Goal: Task Accomplishment & Management: Use online tool/utility

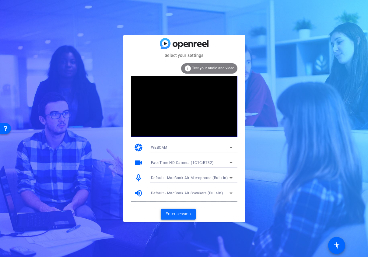
click at [172, 216] on span "Enter session" at bounding box center [178, 214] width 25 height 6
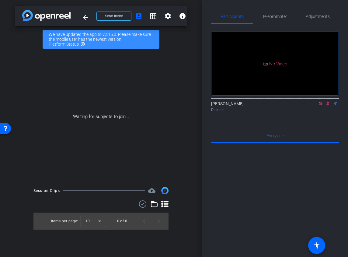
click at [321, 105] on icon at bounding box center [320, 103] width 3 height 3
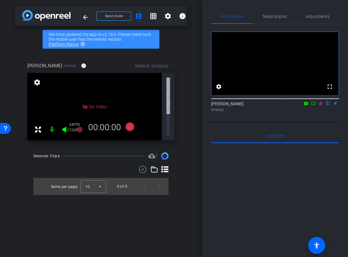
click at [321, 106] on icon at bounding box center [320, 104] width 3 height 4
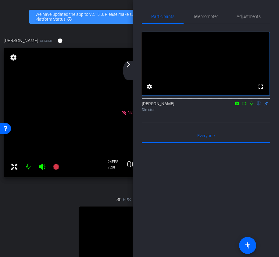
click at [128, 62] on mat-icon "arrow_forward_ios" at bounding box center [128, 64] width 7 height 7
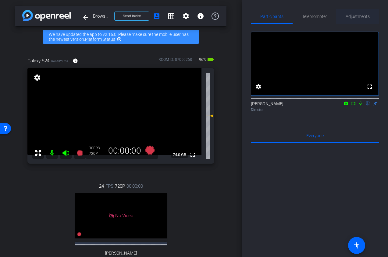
click at [362, 15] on span "Adjustments" at bounding box center [357, 16] width 24 height 4
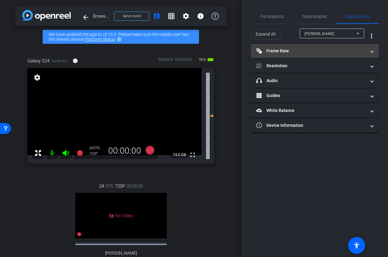
click at [335, 56] on mat-expansion-panel-header "Frame Rate Frame Rate" at bounding box center [315, 51] width 128 height 15
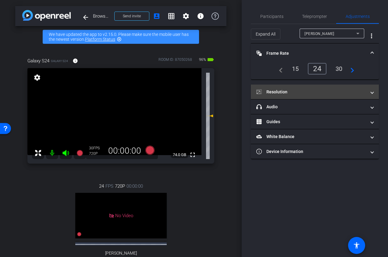
click at [311, 91] on mat-panel-title "Resolution" at bounding box center [311, 92] width 110 height 6
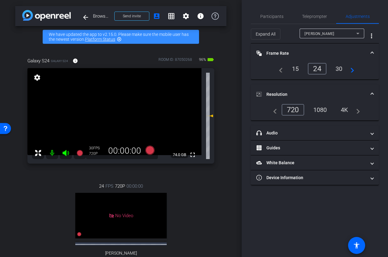
click at [318, 35] on span "[PERSON_NAME]" at bounding box center [319, 34] width 30 height 4
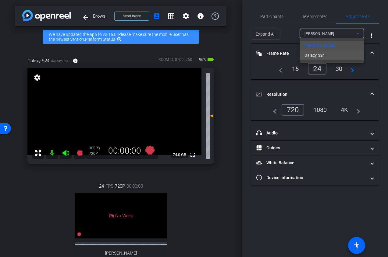
click at [314, 58] on span "Galaxy S24" at bounding box center [314, 55] width 20 height 7
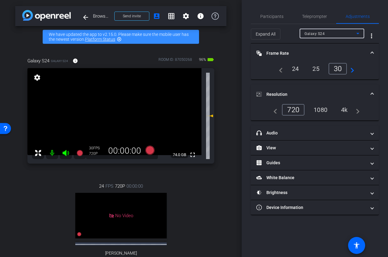
click at [298, 70] on div "24" at bounding box center [295, 69] width 16 height 10
click at [322, 112] on div "1080" at bounding box center [320, 110] width 23 height 10
click at [320, 93] on mat-panel-title "Resolution" at bounding box center [311, 94] width 110 height 6
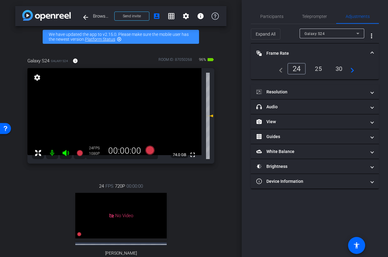
click at [318, 59] on mat-expansion-panel-header "Frame Rate Frame Rate" at bounding box center [315, 53] width 128 height 19
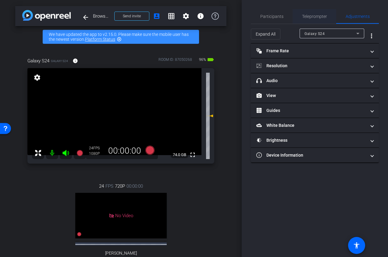
click at [314, 20] on span "Teleprompter" at bounding box center [314, 16] width 25 height 15
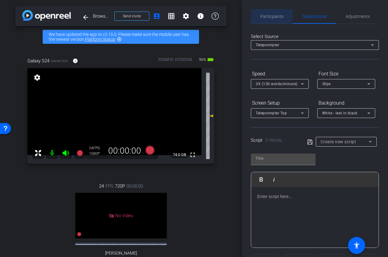
click at [276, 16] on span "Participants" at bounding box center [271, 16] width 23 height 4
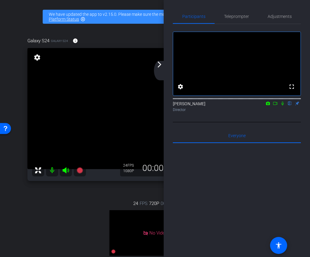
click at [159, 65] on mat-icon "arrow_forward_ios" at bounding box center [159, 64] width 7 height 7
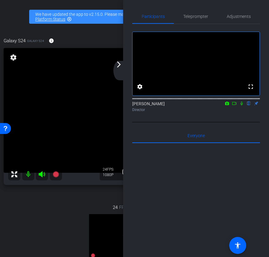
click at [120, 69] on div "arrow_back_ios_new arrow_forward_ios" at bounding box center [120, 70] width 13 height 19
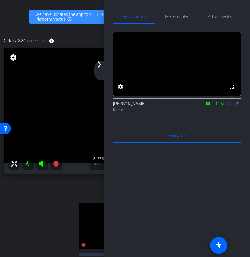
click at [97, 65] on mat-icon "arrow_forward_ios" at bounding box center [99, 64] width 7 height 7
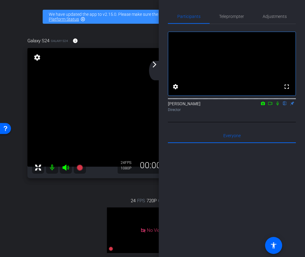
click at [156, 68] on div "arrow_back_ios_new arrow_forward_ios" at bounding box center [155, 70] width 13 height 19
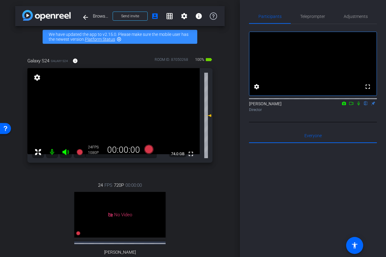
click at [352, 105] on icon at bounding box center [351, 103] width 4 height 3
click at [358, 106] on icon at bounding box center [358, 103] width 5 height 4
click at [353, 106] on icon at bounding box center [351, 103] width 5 height 4
click at [360, 106] on icon at bounding box center [358, 103] width 5 height 4
click at [353, 105] on icon at bounding box center [351, 103] width 4 height 3
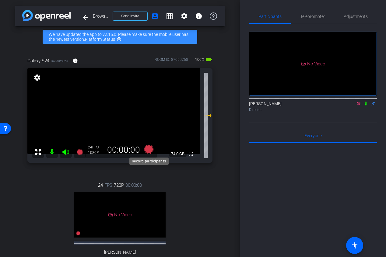
click at [149, 150] on icon at bounding box center [148, 149] width 9 height 9
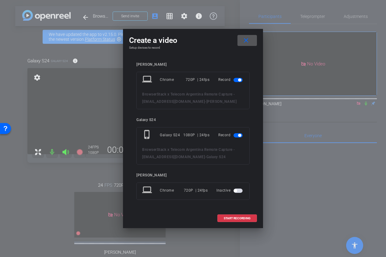
click at [238, 79] on span "button" at bounding box center [239, 80] width 3 height 3
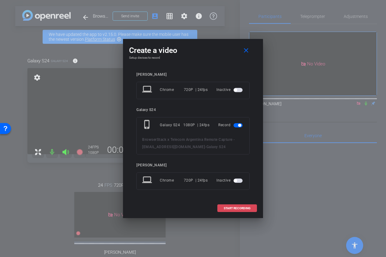
click at [220, 209] on span at bounding box center [237, 208] width 39 height 15
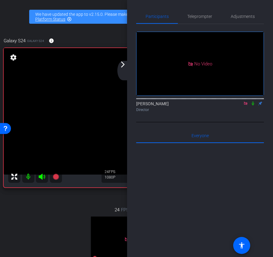
click at [124, 68] on div "arrow_back_ios_new arrow_forward_ios" at bounding box center [124, 70] width 13 height 19
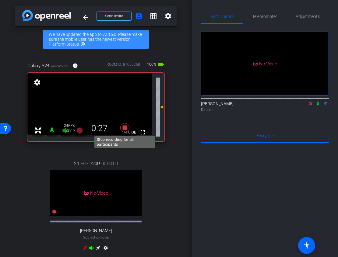
click at [124, 128] on icon at bounding box center [124, 127] width 9 height 9
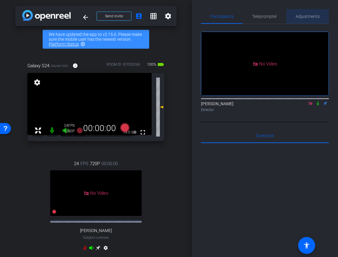
click at [310, 21] on span "Adjustments" at bounding box center [308, 16] width 24 height 15
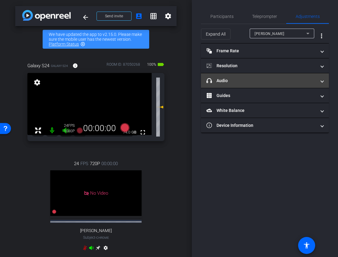
click at [292, 79] on mat-panel-title "headphone icon Audio" at bounding box center [261, 81] width 110 height 6
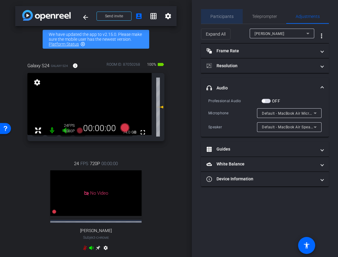
click at [235, 19] on div "Participants" at bounding box center [222, 16] width 42 height 15
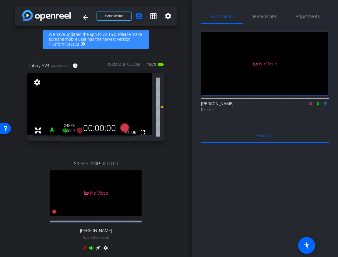
click at [318, 101] on icon at bounding box center [317, 103] width 5 height 4
click at [299, 10] on span "Adjustments" at bounding box center [308, 16] width 24 height 15
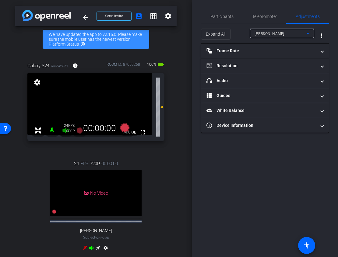
click at [293, 30] on div "[PERSON_NAME]" at bounding box center [281, 34] width 52 height 8
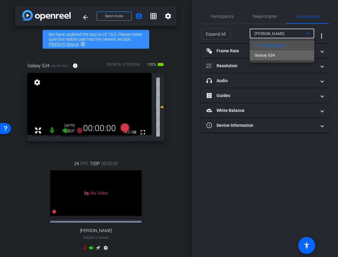
click at [283, 56] on mat-option "Galaxy S24" at bounding box center [282, 56] width 65 height 10
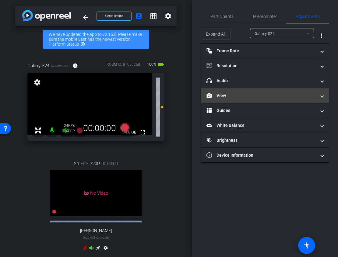
click at [269, 88] on mat-expansion-panel-header "View" at bounding box center [265, 95] width 128 height 15
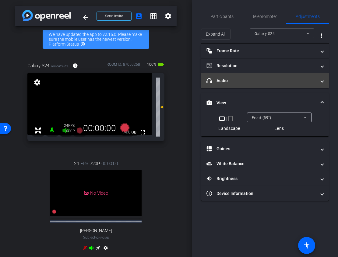
click at [269, 86] on mat-expansion-panel-header "headphone icon Audio" at bounding box center [265, 80] width 128 height 15
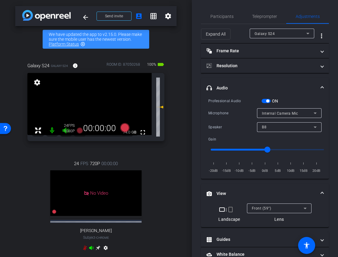
click at [220, 24] on div "Expand All Galaxy S24 more_vert" at bounding box center [265, 33] width 128 height 19
click at [219, 18] on span "Participants" at bounding box center [221, 16] width 23 height 4
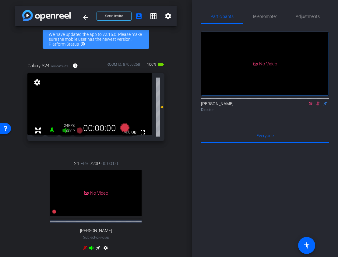
click at [318, 101] on icon at bounding box center [317, 103] width 5 height 4
click at [313, 101] on mat-icon at bounding box center [310, 103] width 7 height 5
click at [263, 19] on span "Teleprompter" at bounding box center [264, 16] width 25 height 15
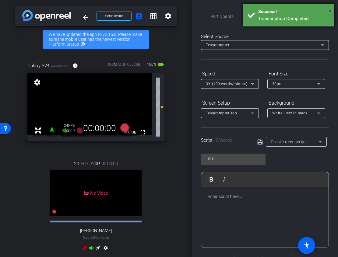
click at [330, 10] on span "×" at bounding box center [329, 10] width 3 height 7
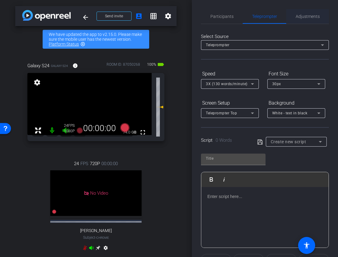
click at [310, 13] on span "Adjustments" at bounding box center [308, 16] width 24 height 15
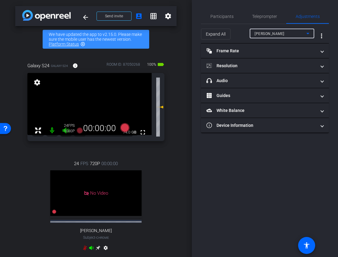
click at [289, 37] on div "[PERSON_NAME]" at bounding box center [281, 34] width 52 height 8
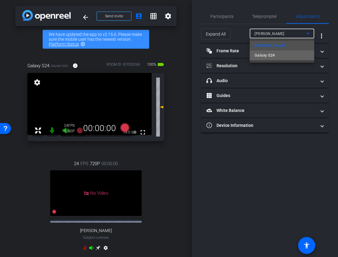
click at [288, 54] on mat-option "Galaxy S24" at bounding box center [282, 56] width 65 height 10
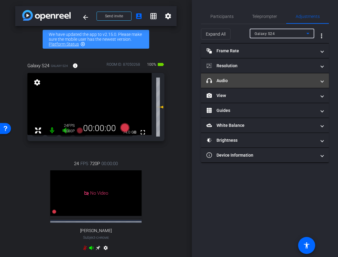
click at [283, 81] on mat-panel-title "headphone icon Audio" at bounding box center [261, 81] width 110 height 6
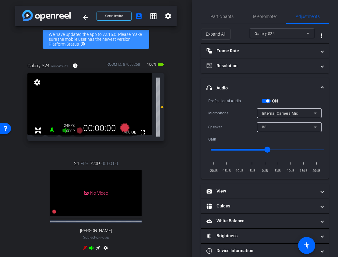
click at [268, 101] on span "button" at bounding box center [267, 101] width 3 height 3
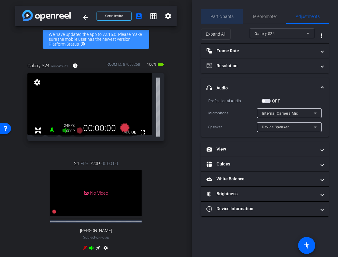
click at [227, 18] on span "Participants" at bounding box center [221, 16] width 23 height 4
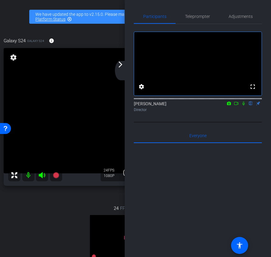
click at [119, 67] on mat-icon "arrow_forward_ios" at bounding box center [120, 64] width 7 height 7
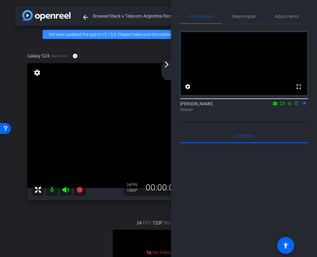
click at [166, 67] on mat-icon "arrow_forward_ios" at bounding box center [166, 64] width 7 height 7
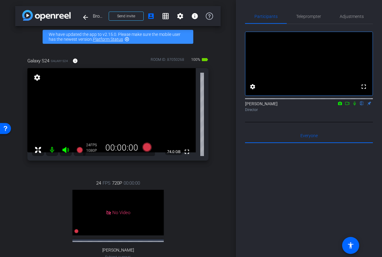
click at [346, 106] on icon at bounding box center [347, 103] width 5 height 4
click at [147, 149] on icon at bounding box center [146, 147] width 9 height 9
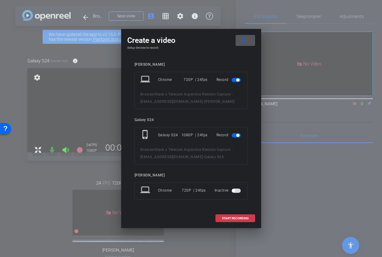
click at [234, 80] on span "button" at bounding box center [236, 80] width 9 height 4
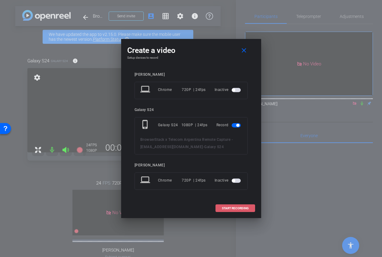
click at [222, 209] on span "START RECORDING" at bounding box center [235, 208] width 27 height 3
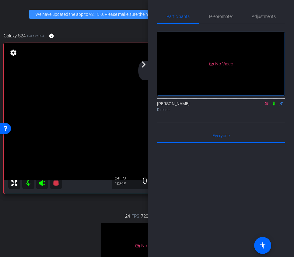
click at [146, 66] on mat-icon "arrow_forward_ios" at bounding box center [143, 64] width 7 height 7
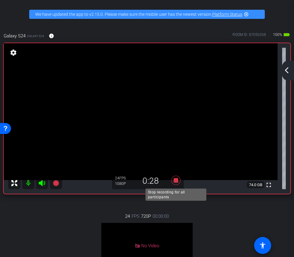
click at [176, 180] on icon at bounding box center [175, 180] width 9 height 9
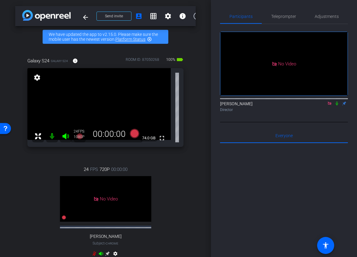
click at [337, 106] on icon at bounding box center [337, 104] width 2 height 4
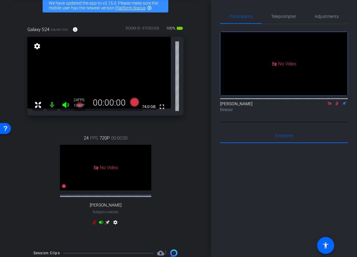
scroll to position [129, 0]
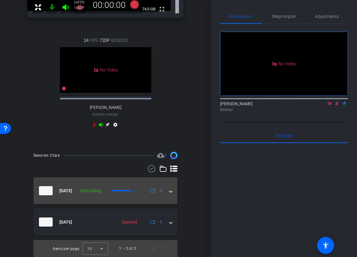
click at [167, 189] on div "[DATE] Uploading 1" at bounding box center [104, 190] width 131 height 9
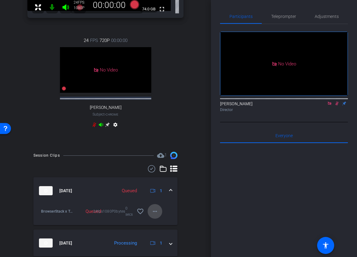
click at [157, 214] on mat-icon "more_horiz" at bounding box center [154, 211] width 7 height 7
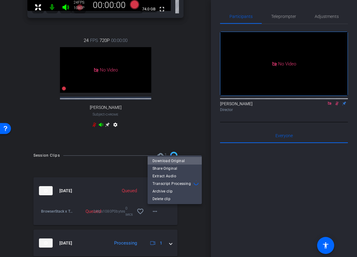
click at [184, 161] on span "Download Original" at bounding box center [175, 160] width 44 height 7
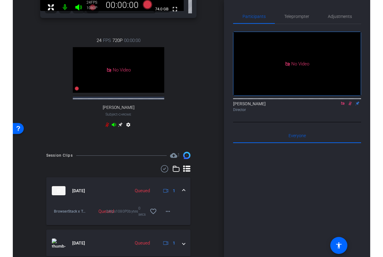
scroll to position [0, 0]
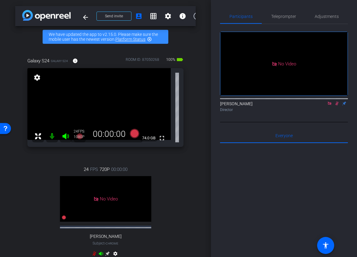
click at [337, 106] on icon at bounding box center [337, 103] width 5 height 4
click at [330, 106] on icon at bounding box center [329, 103] width 5 height 4
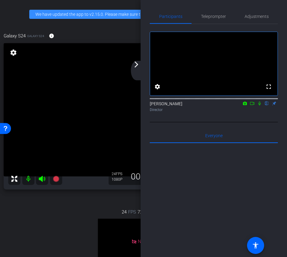
click at [137, 70] on div "arrow_back_ios_new arrow_forward_ios" at bounding box center [137, 70] width 13 height 19
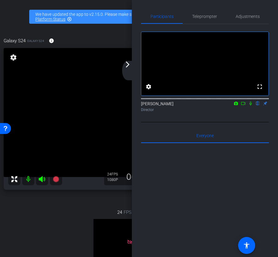
click at [131, 65] on div "arrow_back_ios_new arrow_forward_ios" at bounding box center [128, 70] width 13 height 19
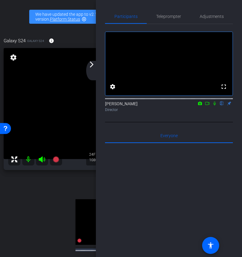
click at [92, 67] on mat-icon "arrow_forward_ios" at bounding box center [91, 64] width 7 height 7
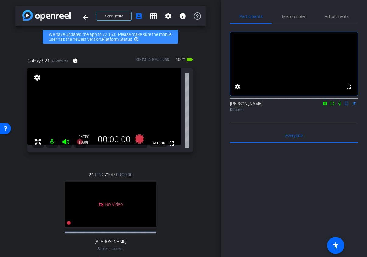
click at [332, 106] on icon at bounding box center [332, 103] width 5 height 4
click at [142, 137] on icon at bounding box center [139, 138] width 9 height 9
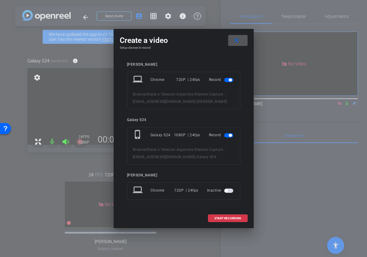
click at [226, 81] on span "button" at bounding box center [228, 80] width 9 height 4
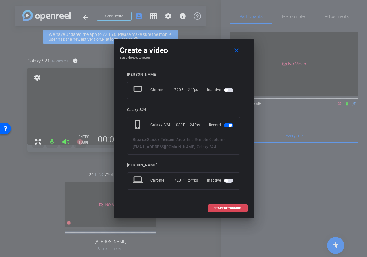
click at [215, 208] on span "START RECORDING" at bounding box center [227, 208] width 27 height 3
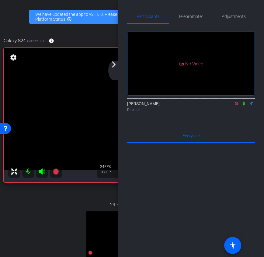
click at [236, 105] on icon at bounding box center [236, 103] width 3 height 3
click at [227, 106] on icon at bounding box center [229, 103] width 5 height 4
click at [116, 71] on div "arrow_back_ios_new arrow_forward_ios" at bounding box center [114, 70] width 13 height 19
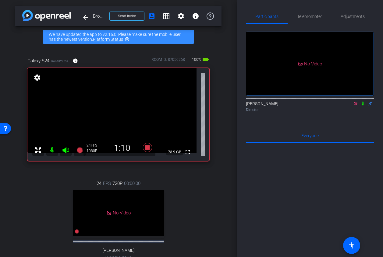
click at [357, 106] on icon at bounding box center [355, 103] width 5 height 4
click at [348, 106] on icon at bounding box center [348, 103] width 5 height 4
click at [362, 106] on icon at bounding box center [362, 103] width 5 height 4
click at [356, 106] on icon at bounding box center [355, 103] width 5 height 4
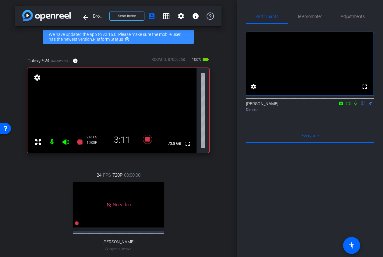
click at [350, 106] on mat-icon at bounding box center [347, 103] width 7 height 5
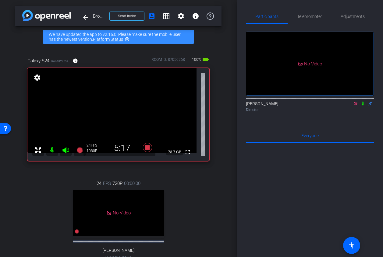
click at [354, 106] on icon at bounding box center [355, 103] width 5 height 4
click at [347, 106] on icon at bounding box center [348, 103] width 5 height 4
click at [363, 106] on icon at bounding box center [362, 104] width 2 height 4
click at [363, 106] on icon at bounding box center [362, 104] width 3 height 4
click at [362, 106] on icon at bounding box center [362, 103] width 5 height 4
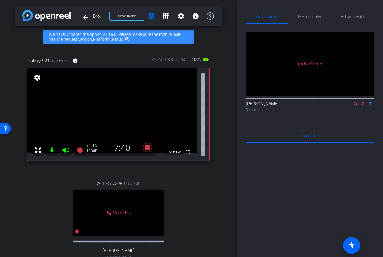
click at [362, 106] on icon at bounding box center [362, 103] width 5 height 4
click at [362, 106] on icon at bounding box center [362, 104] width 3 height 4
click at [355, 105] on icon at bounding box center [354, 103] width 3 height 3
click at [348, 106] on icon at bounding box center [348, 103] width 5 height 4
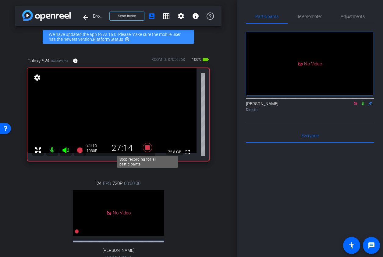
click at [148, 148] on icon at bounding box center [146, 147] width 9 height 9
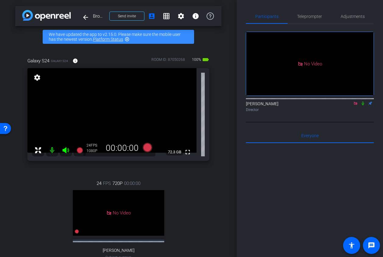
click at [354, 106] on icon at bounding box center [355, 103] width 5 height 4
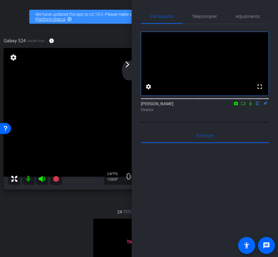
click at [128, 68] on mat-icon "arrow_forward_ios" at bounding box center [127, 64] width 7 height 7
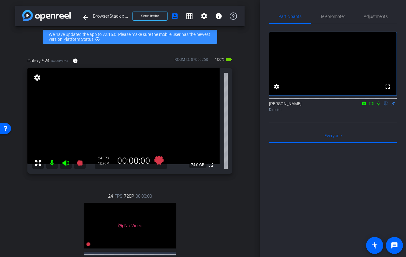
click at [368, 106] on icon at bounding box center [371, 103] width 5 height 4
click at [368, 106] on icon at bounding box center [385, 103] width 5 height 4
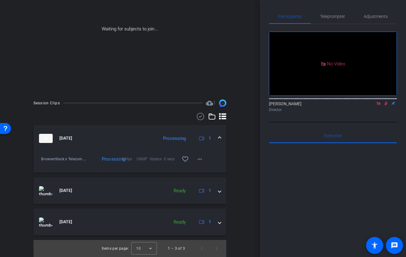
scroll to position [83, 0]
